Goal: Task Accomplishment & Management: Use online tool/utility

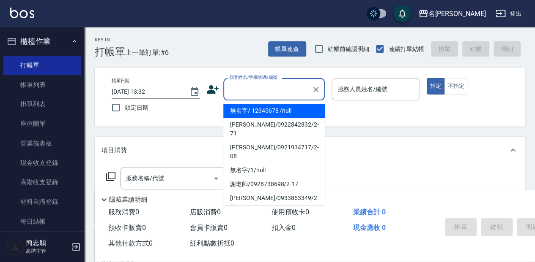
click at [273, 90] on input "顧客姓名/手機號碼/編號" at bounding box center [267, 89] width 81 height 15
drag, startPoint x: 284, startPoint y: 112, endPoint x: 301, endPoint y: 112, distance: 17.3
click at [284, 112] on li "無名字/ 12345678 /null" at bounding box center [273, 111] width 101 height 14
type input "無名字/ 12345678 /null"
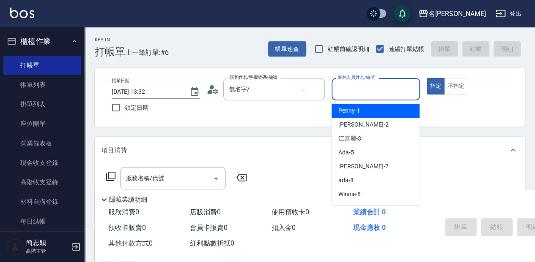
click at [370, 90] on input "服務人員姓名/編號" at bounding box center [375, 89] width 80 height 15
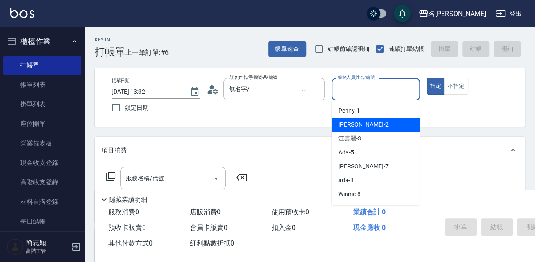
click at [371, 126] on div "[PERSON_NAME] -2" at bounding box center [375, 125] width 88 height 14
type input "[PERSON_NAME]-2"
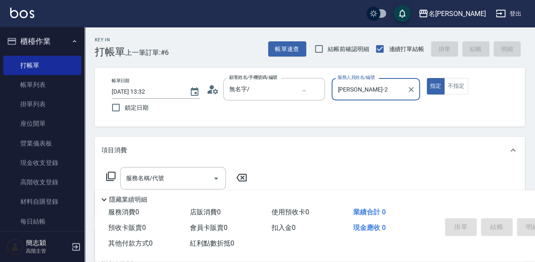
scroll to position [28, 0]
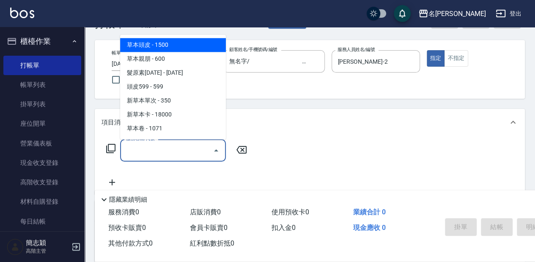
click at [180, 151] on input "服務名稱/代號" at bounding box center [166, 150] width 85 height 15
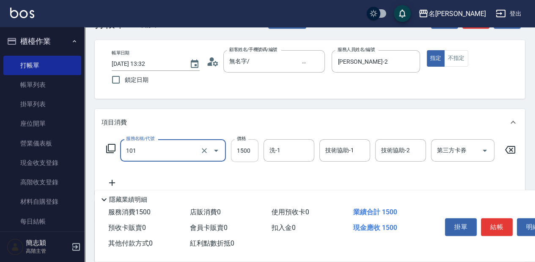
type input "草本頭皮(101)"
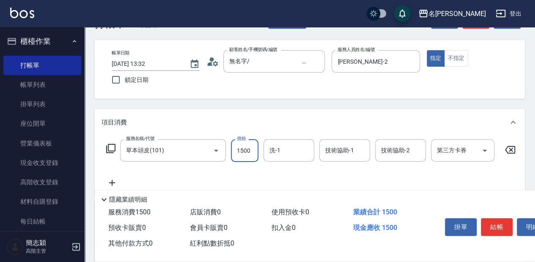
click at [247, 151] on input "1500" at bounding box center [244, 150] width 27 height 23
type input "2000"
click at [295, 149] on input "洗-1" at bounding box center [288, 150] width 43 height 15
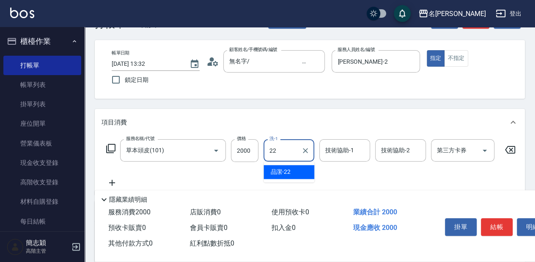
click at [295, 171] on div "品潔 -22" at bounding box center [288, 172] width 51 height 14
type input "品潔-22"
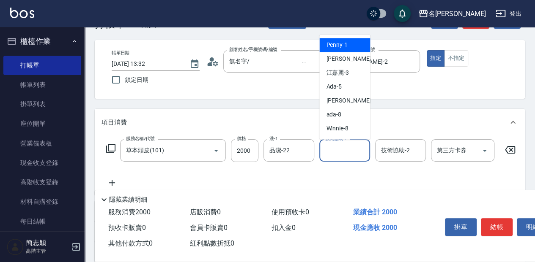
click at [344, 152] on input "技術協助-1" at bounding box center [344, 150] width 43 height 15
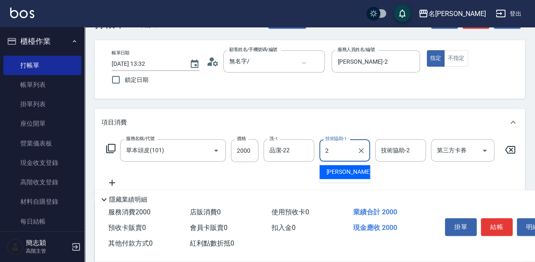
drag, startPoint x: 352, startPoint y: 172, endPoint x: 385, endPoint y: 161, distance: 34.5
click at [353, 171] on div "[PERSON_NAME] -2" at bounding box center [344, 172] width 51 height 14
type input "[PERSON_NAME]-2"
click at [394, 149] on div "技術協助-2 技術協助-2" at bounding box center [400, 150] width 51 height 22
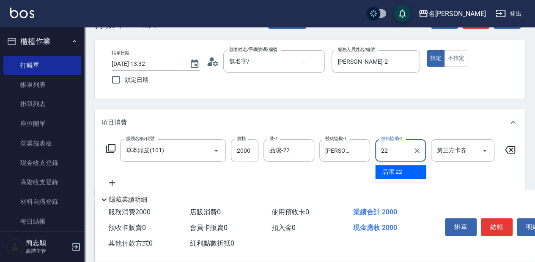
click at [406, 169] on div "品潔 -22" at bounding box center [400, 172] width 51 height 14
type input "品潔-22"
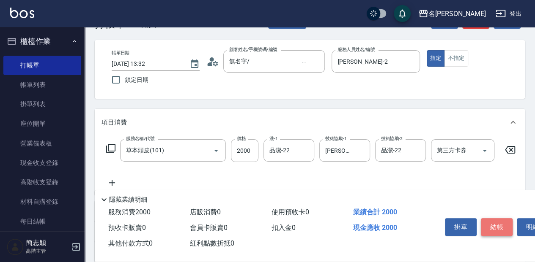
click at [500, 225] on button "結帳" at bounding box center [496, 227] width 32 height 18
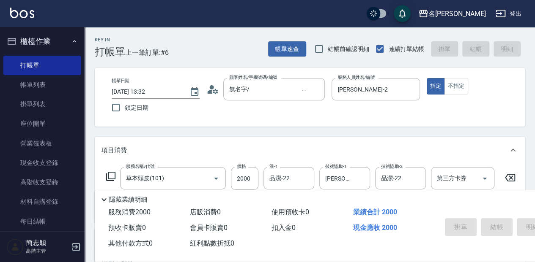
scroll to position [0, 0]
type input "[DATE] 16:40"
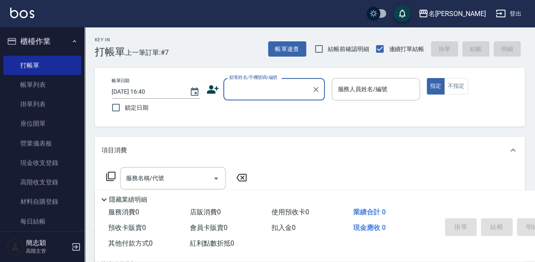
click at [262, 90] on input "顧客姓名/手機號碼/編號" at bounding box center [267, 89] width 81 height 15
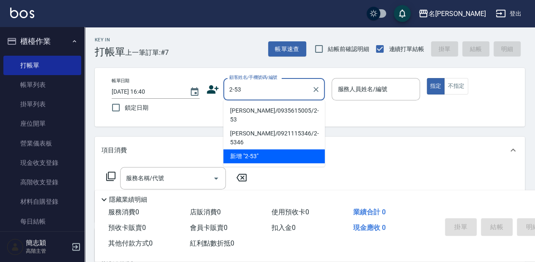
click at [254, 111] on li "[PERSON_NAME]/0935615005/2-53" at bounding box center [273, 115] width 101 height 23
type input "[PERSON_NAME]/0935615005/2-53"
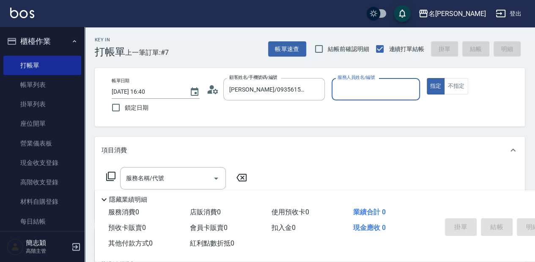
type input "[PERSON_NAME]-2"
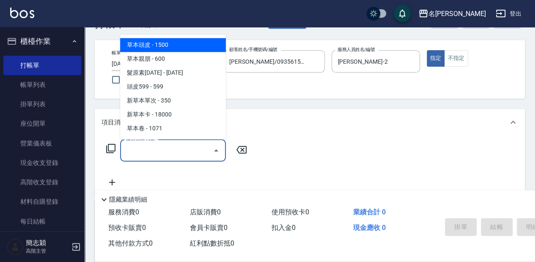
click at [174, 149] on input "服務名稱/代號" at bounding box center [166, 150] width 85 height 15
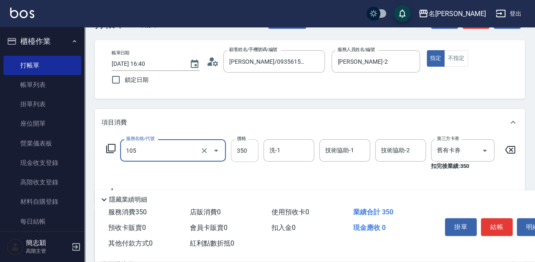
type input "新草本單次(105)"
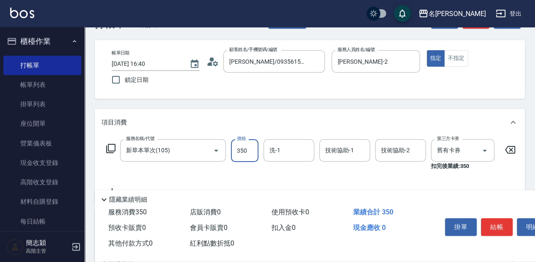
click at [245, 151] on input "350" at bounding box center [244, 150] width 27 height 23
type input "525"
click at [291, 151] on input "洗-1" at bounding box center [288, 150] width 43 height 15
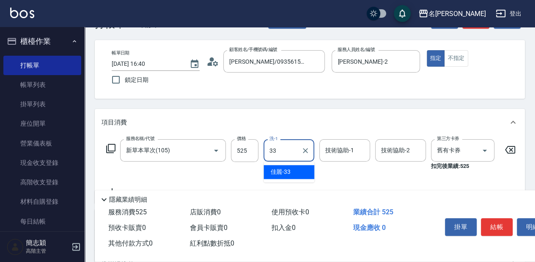
click at [304, 173] on div "佳麗 -33" at bounding box center [288, 172] width 51 height 14
type input "佳麗-33"
click at [348, 152] on input "技術協助-1" at bounding box center [344, 150] width 43 height 15
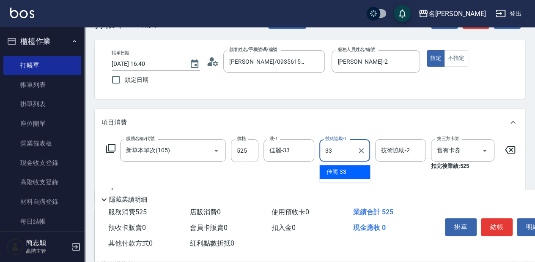
click at [350, 167] on div "佳麗 -33" at bounding box center [344, 172] width 51 height 14
type input "佳麗-33"
click at [394, 150] on div "技術協助-2 技術協助-2" at bounding box center [400, 150] width 51 height 22
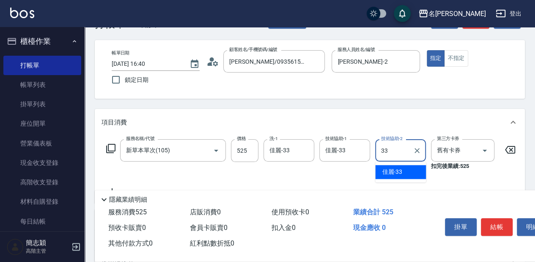
click at [409, 172] on div "佳麗 -33" at bounding box center [400, 172] width 51 height 14
type input "佳麗-33"
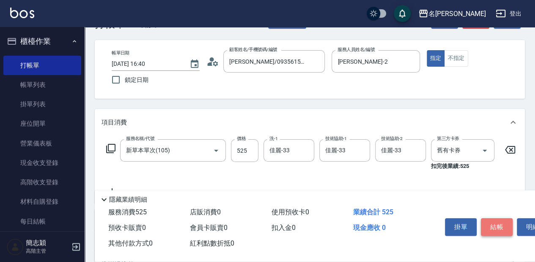
click at [496, 223] on button "結帳" at bounding box center [496, 227] width 32 height 18
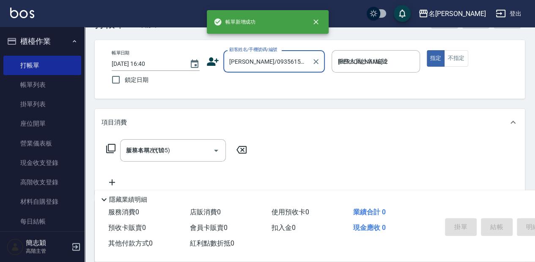
type input "[DATE] 16:42"
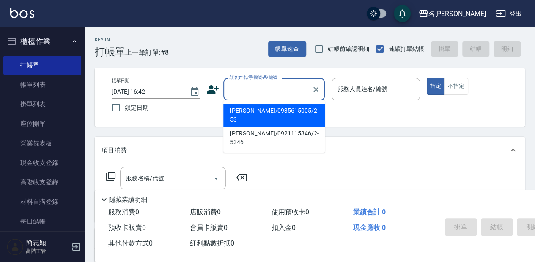
click at [281, 85] on input "顧客姓名/手機號碼/編號" at bounding box center [267, 89] width 81 height 15
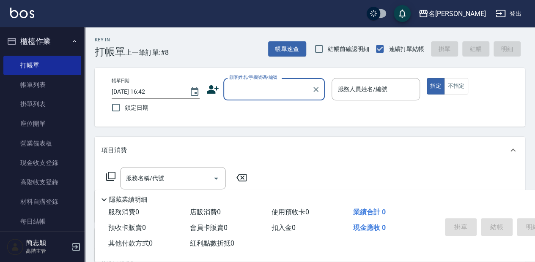
click at [260, 86] on input "顧客姓名/手機號碼/編號" at bounding box center [267, 89] width 81 height 15
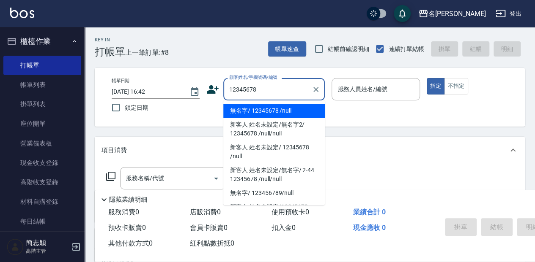
click at [281, 108] on li "無名字/ 12345678 /null" at bounding box center [273, 111] width 101 height 14
type input "無名字/ 12345678 /null"
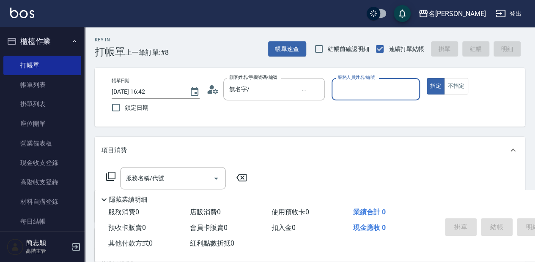
click at [368, 87] on input "服務人員姓名/編號" at bounding box center [375, 89] width 80 height 15
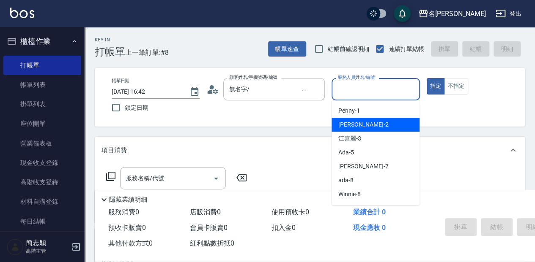
click at [377, 122] on div "[PERSON_NAME] -2" at bounding box center [375, 125] width 88 height 14
type input "[PERSON_NAME]-2"
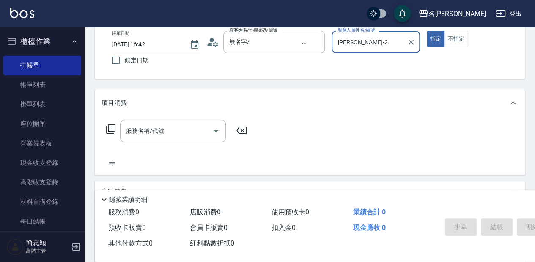
scroll to position [56, 0]
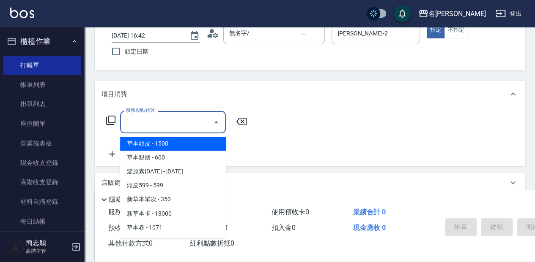
click at [184, 123] on input "服務名稱/代號" at bounding box center [166, 122] width 85 height 15
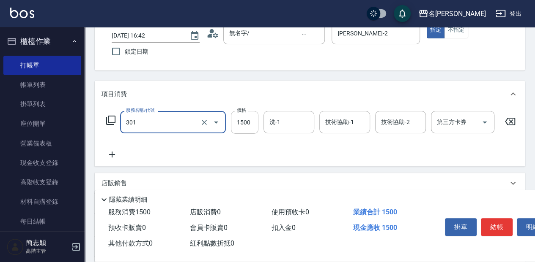
type input "燙髮(1500](301)"
click at [250, 120] on input "1500" at bounding box center [244, 122] width 27 height 23
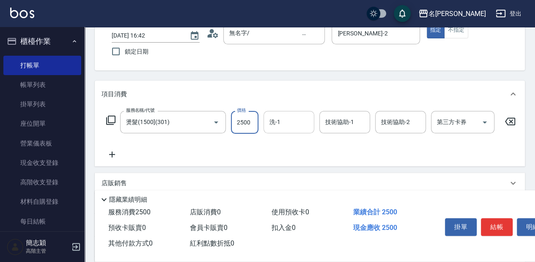
type input "2500"
click at [293, 118] on input "洗-1" at bounding box center [288, 122] width 43 height 15
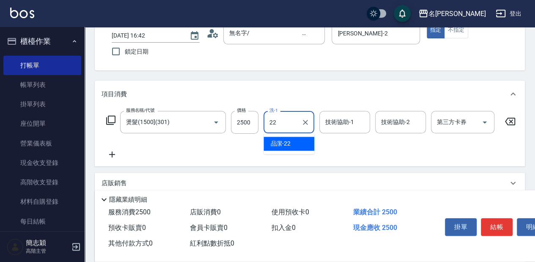
click at [295, 142] on div "品潔 -22" at bounding box center [288, 144] width 51 height 14
type input "品潔-22"
click at [353, 123] on div "技術協助-1 技術協助-1" at bounding box center [344, 122] width 51 height 22
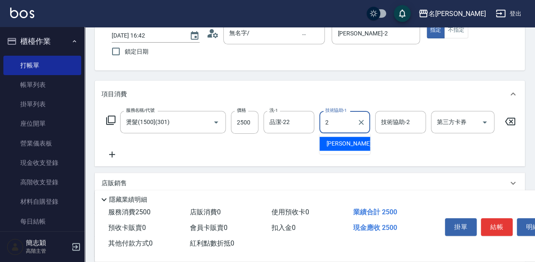
click at [348, 143] on div "[PERSON_NAME] -2" at bounding box center [344, 144] width 51 height 14
type input "[PERSON_NAME]-2"
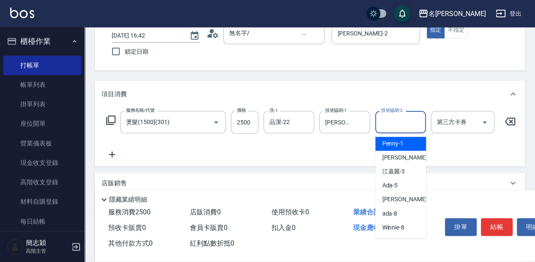
click at [407, 124] on input "技術協助-2" at bounding box center [400, 122] width 43 height 15
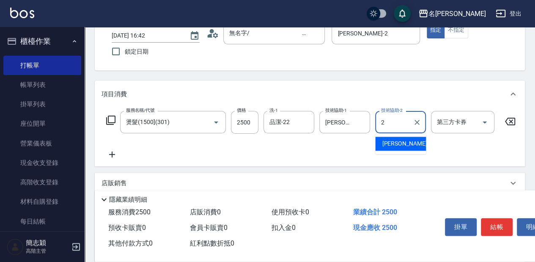
click at [412, 143] on div "[PERSON_NAME] -2" at bounding box center [400, 144] width 51 height 14
type input "[PERSON_NAME]-2"
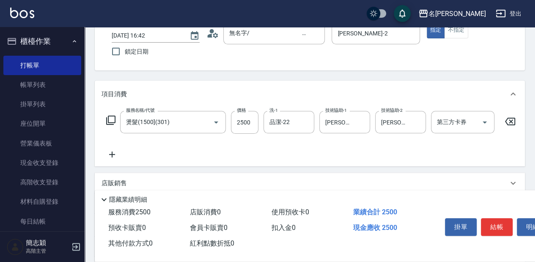
click at [113, 159] on icon at bounding box center [111, 155] width 21 height 10
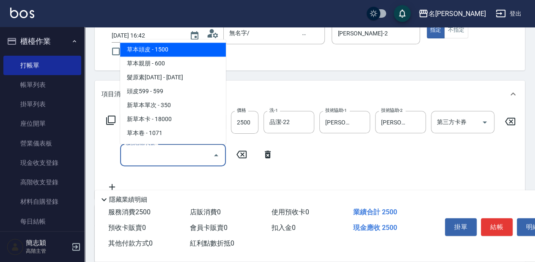
click at [189, 154] on input "服務名稱/代號" at bounding box center [166, 155] width 85 height 15
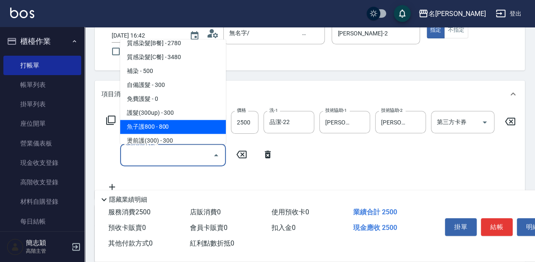
scroll to position [676, 0]
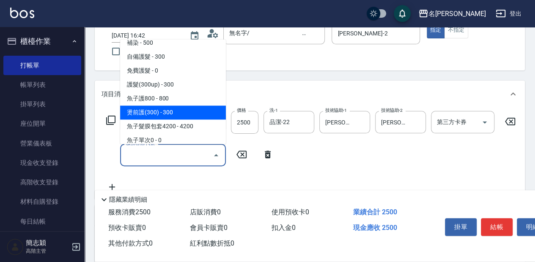
click at [183, 113] on span "燙前護(300) - 300" at bounding box center [173, 113] width 106 height 14
type input "燙前護(300)(605)"
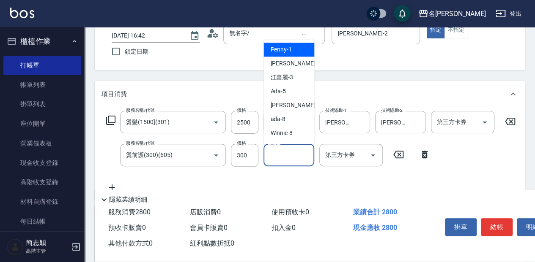
click at [281, 153] on input "洗-1" at bounding box center [288, 155] width 43 height 15
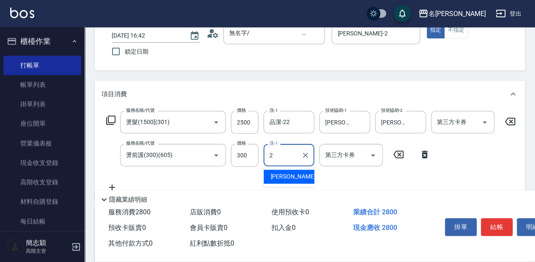
click at [293, 178] on div "[PERSON_NAME] -2" at bounding box center [288, 177] width 51 height 14
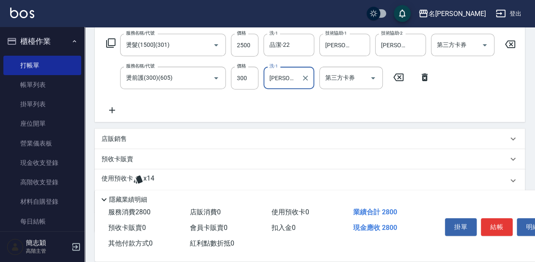
scroll to position [141, 0]
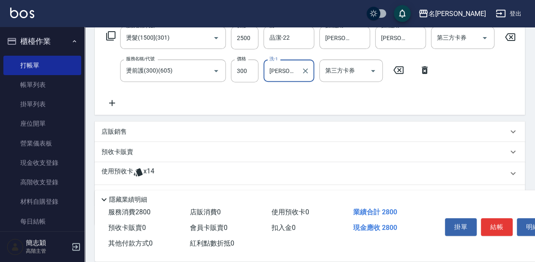
type input "[PERSON_NAME]-2"
click at [114, 107] on icon at bounding box center [111, 103] width 21 height 10
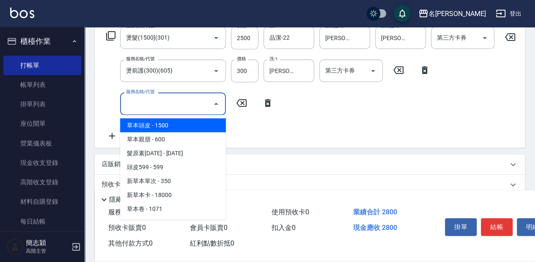
click at [187, 101] on input "服務名稱/代號" at bounding box center [166, 103] width 85 height 15
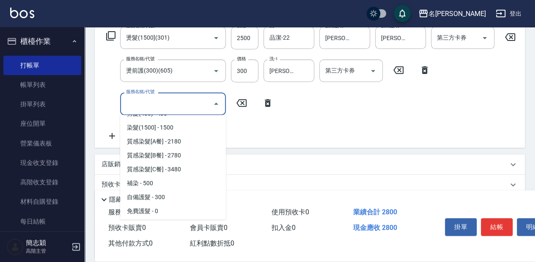
scroll to position [648, 0]
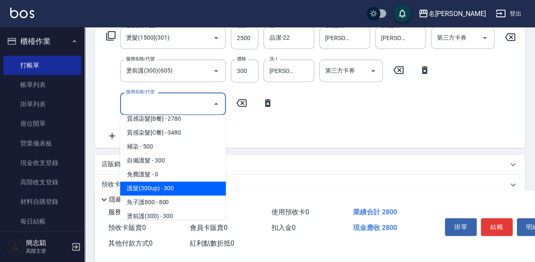
click at [202, 189] on span "護髮(300up) - 300" at bounding box center [173, 189] width 106 height 14
type input "護髮(300up)(603)"
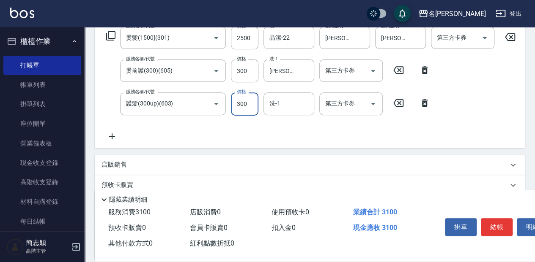
click at [248, 103] on input "300" at bounding box center [244, 104] width 27 height 23
type input "800"
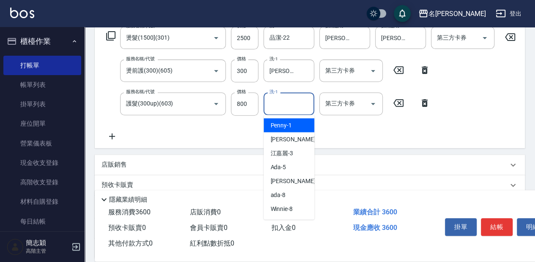
click at [295, 104] on input "洗-1" at bounding box center [288, 103] width 43 height 15
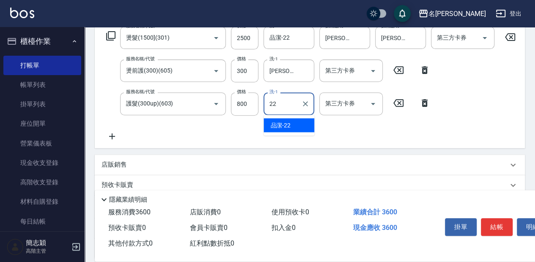
click at [286, 124] on span "品潔 -22" at bounding box center [280, 125] width 20 height 9
type input "品潔-22"
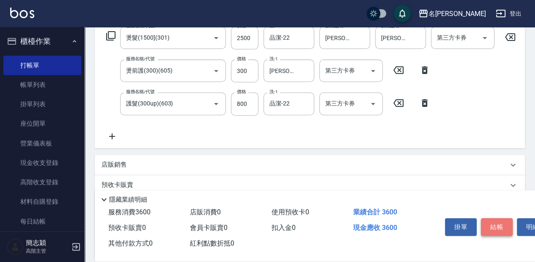
click at [491, 224] on button "結帳" at bounding box center [496, 227] width 32 height 18
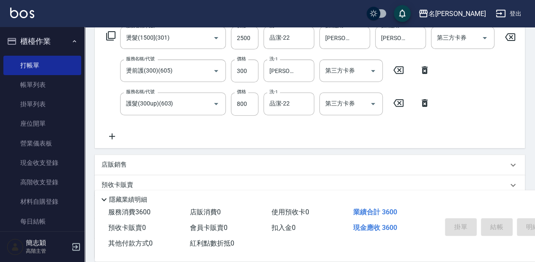
type input "[DATE] 16:43"
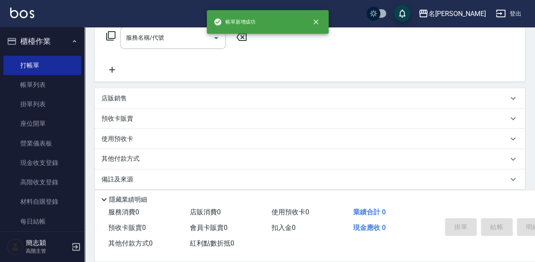
scroll to position [0, 0]
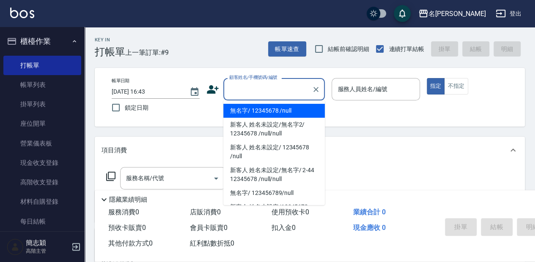
click at [282, 88] on input "顧客姓名/手機號碼/編號" at bounding box center [267, 89] width 81 height 15
click at [284, 108] on li "無名字/ 12345678 /null" at bounding box center [273, 111] width 101 height 14
type input "無名字/ 12345678 /null"
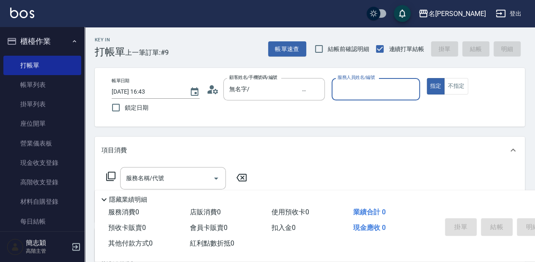
click at [370, 90] on input "服務人員姓名/編號" at bounding box center [375, 89] width 80 height 15
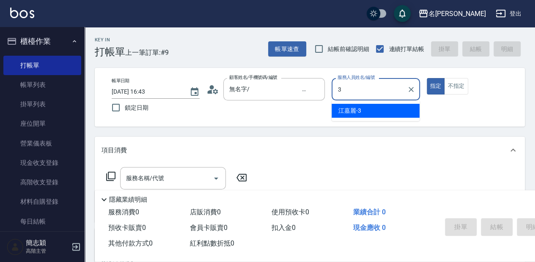
drag, startPoint x: 364, startPoint y: 109, endPoint x: 358, endPoint y: 112, distance: 6.4
click at [365, 109] on div "[PERSON_NAME]-3" at bounding box center [375, 111] width 88 height 14
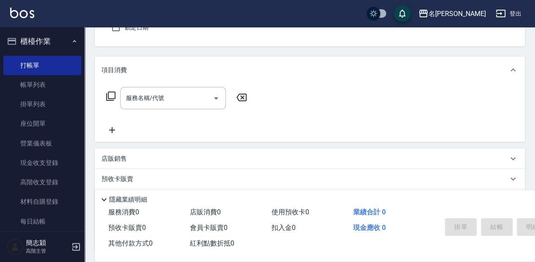
scroll to position [85, 0]
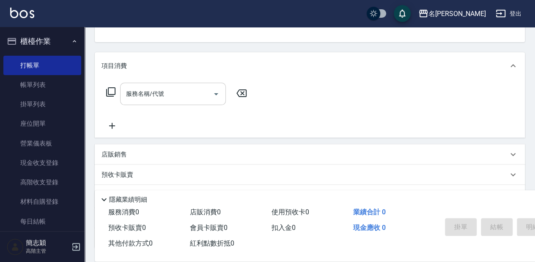
type input "[PERSON_NAME]-3"
click at [166, 95] on input "服務名稱/代號" at bounding box center [166, 94] width 85 height 15
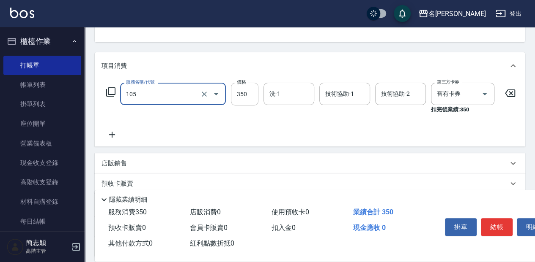
type input "新草本單次(105)"
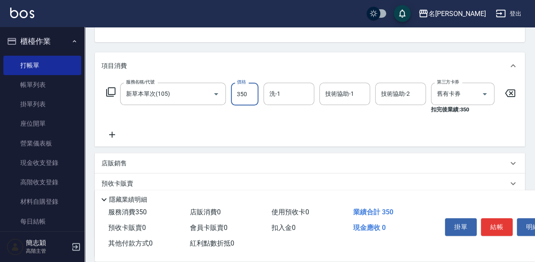
click at [243, 93] on input "350" at bounding box center [244, 94] width 27 height 23
type input "525"
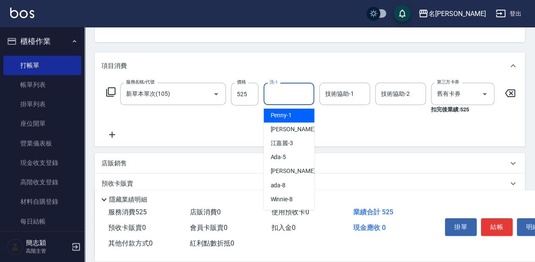
click at [280, 93] on input "洗-1" at bounding box center [288, 94] width 43 height 15
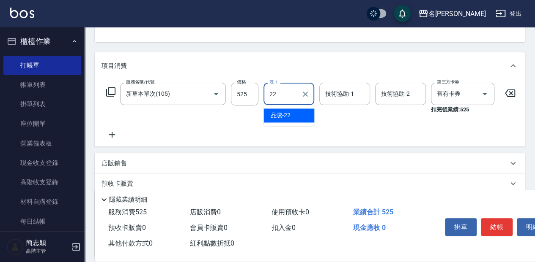
click at [302, 117] on div "品潔 -22" at bounding box center [288, 116] width 51 height 14
type input "品潔-22"
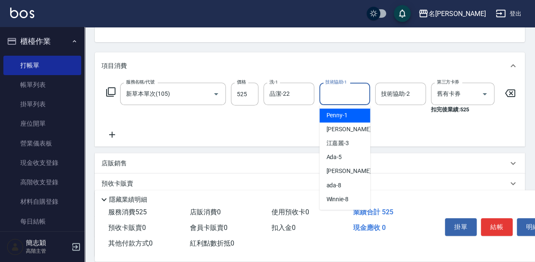
click at [353, 94] on input "技術協助-1" at bounding box center [344, 94] width 43 height 15
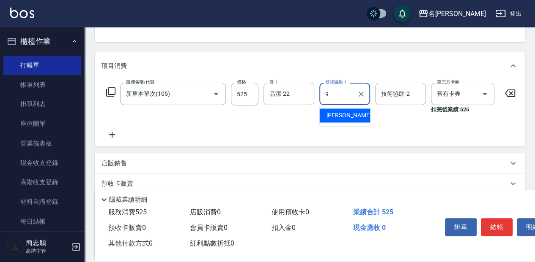
click at [355, 120] on div "[PERSON_NAME] -9" at bounding box center [344, 116] width 51 height 14
type input "[PERSON_NAME]-9"
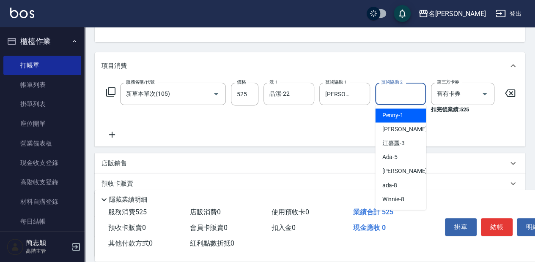
click at [399, 95] on input "技術協助-2" at bounding box center [400, 94] width 43 height 15
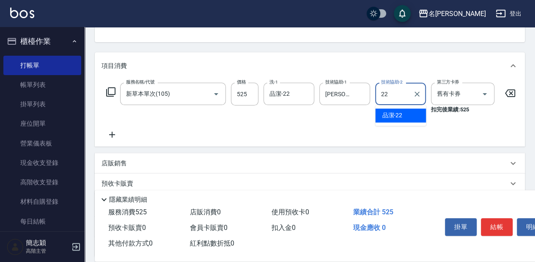
click at [414, 117] on div "品潔 -22" at bounding box center [400, 116] width 51 height 14
type input "品潔-22"
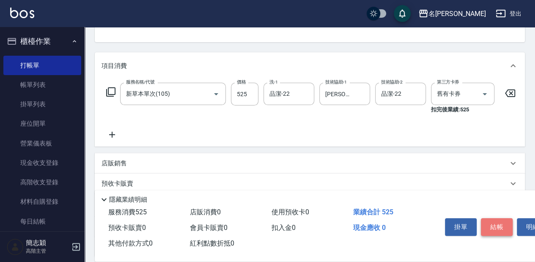
click at [492, 223] on button "結帳" at bounding box center [496, 227] width 32 height 18
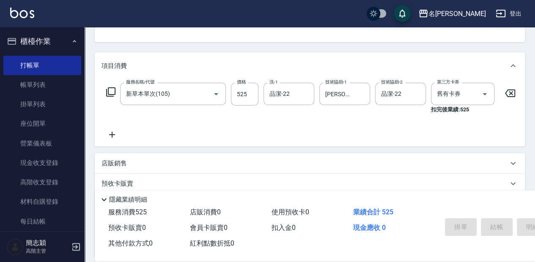
type input "[DATE] 16:44"
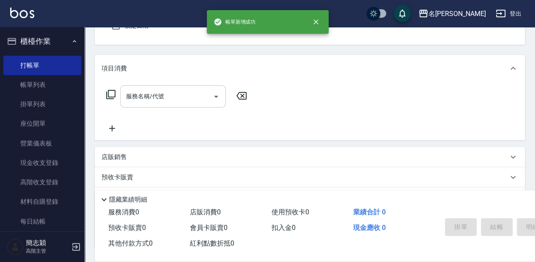
scroll to position [0, 0]
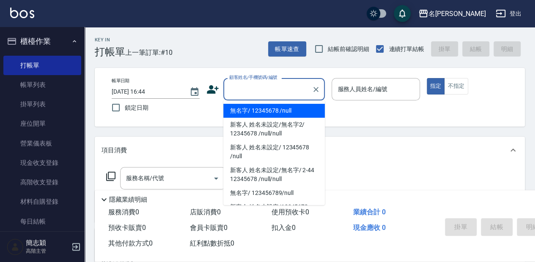
click at [278, 89] on input "顧客姓名/手機號碼/編號" at bounding box center [267, 89] width 81 height 15
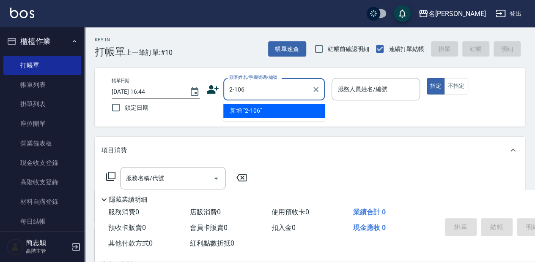
click at [278, 109] on li "新增 "2-106"" at bounding box center [273, 111] width 101 height 14
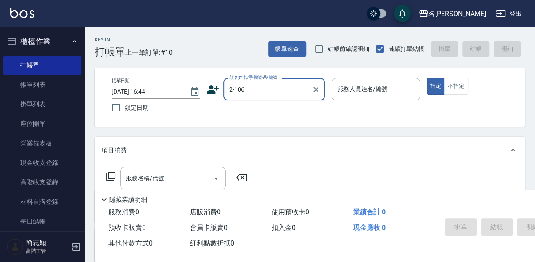
click at [263, 87] on input "2-106" at bounding box center [267, 89] width 81 height 15
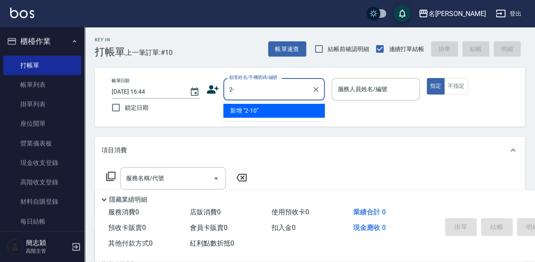
type input "2"
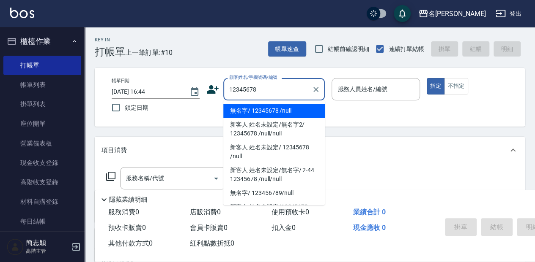
click at [287, 110] on li "無名字/ 12345678 /null" at bounding box center [273, 111] width 101 height 14
type input "無名字/ 12345678 /null"
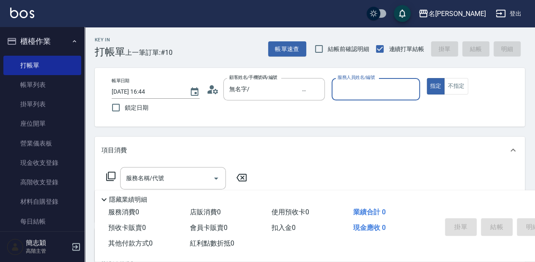
click at [363, 90] on input "服務人員姓名/編號" at bounding box center [375, 89] width 80 height 15
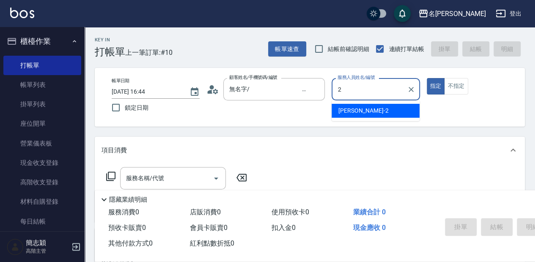
click at [385, 112] on div "[PERSON_NAME] -2" at bounding box center [375, 111] width 88 height 14
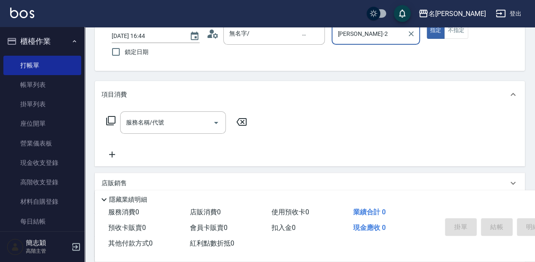
scroll to position [56, 0]
type input "[PERSON_NAME]-2"
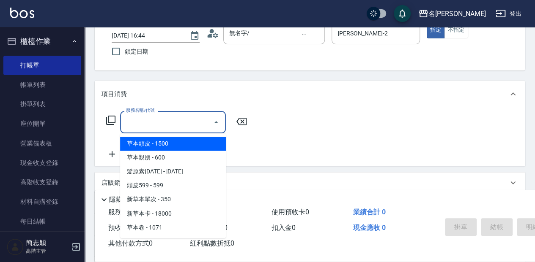
click at [172, 124] on input "服務名稱/代號" at bounding box center [166, 122] width 85 height 15
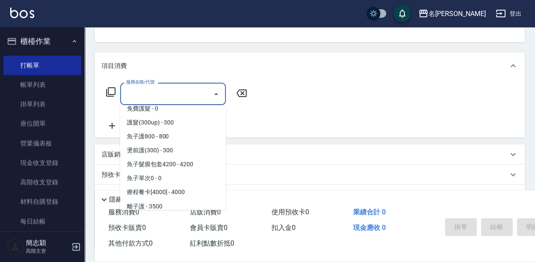
scroll to position [761, 0]
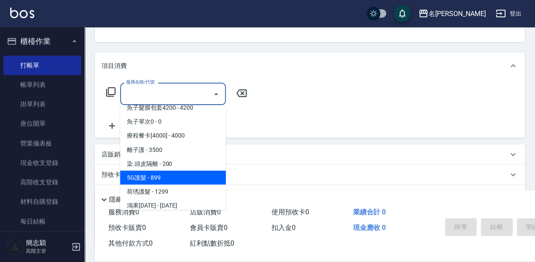
click at [177, 180] on span "5G護髮 - 899" at bounding box center [173, 178] width 106 height 14
type input "5G護髮(613)"
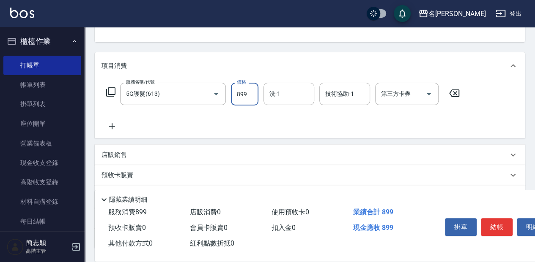
click at [244, 92] on input "899" at bounding box center [244, 94] width 27 height 23
type input "1299"
click at [292, 93] on input "洗-1" at bounding box center [288, 94] width 43 height 15
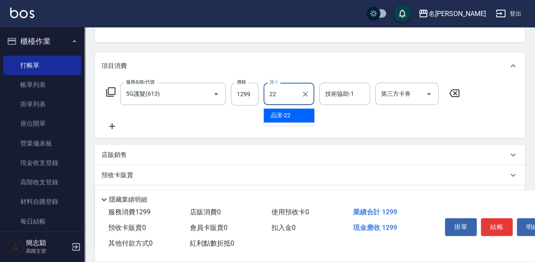
click at [296, 112] on div "品潔 -22" at bounding box center [288, 116] width 51 height 14
type input "品潔-22"
click at [353, 92] on input "技術協助-1" at bounding box center [344, 94] width 43 height 15
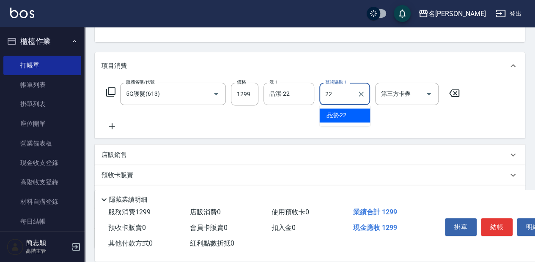
click at [352, 112] on div "品潔 -22" at bounding box center [344, 116] width 51 height 14
type input "品潔-22"
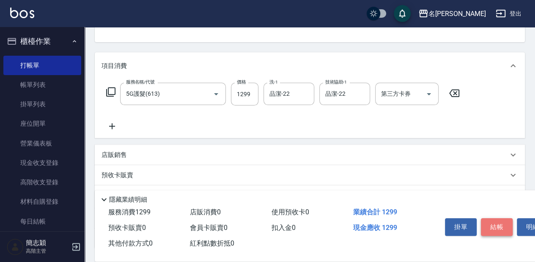
click at [498, 222] on button "結帳" at bounding box center [496, 227] width 32 height 18
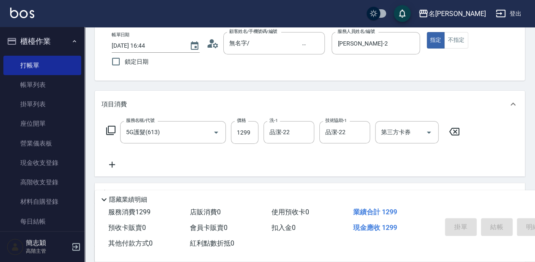
scroll to position [15, 0]
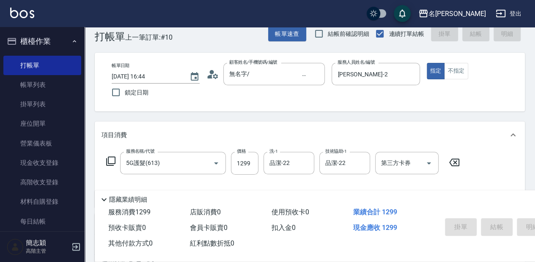
type input "[DATE] 16:45"
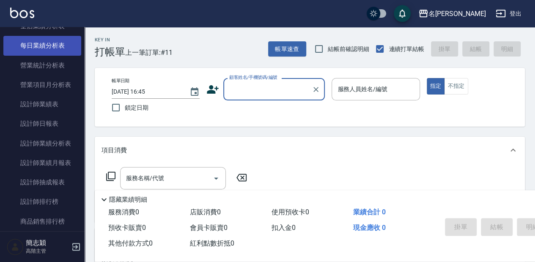
scroll to position [535, 0]
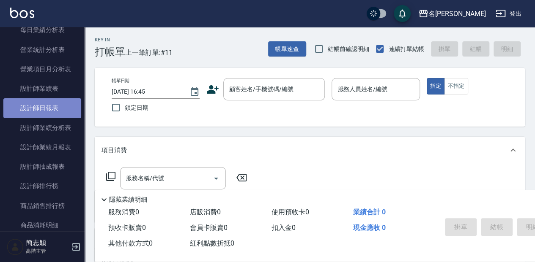
click at [57, 109] on link "設計師日報表" at bounding box center [42, 107] width 78 height 19
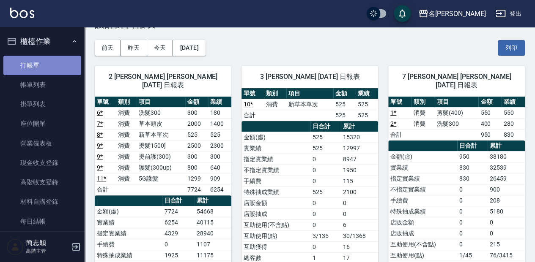
click at [67, 63] on link "打帳單" at bounding box center [42, 65] width 78 height 19
